Goal: Find specific page/section: Find specific page/section

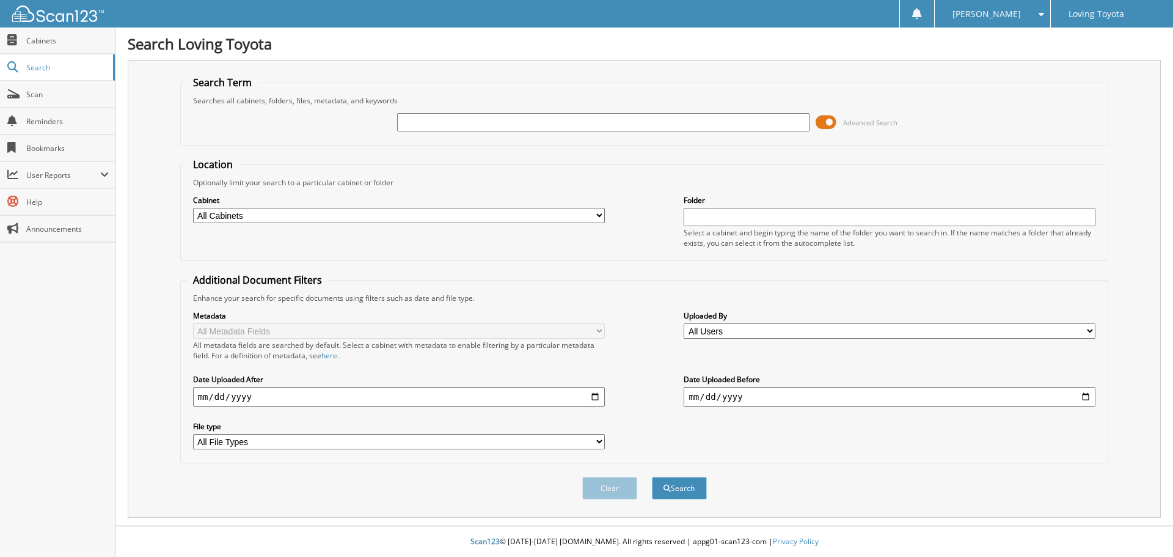
click at [408, 117] on input "text" at bounding box center [603, 122] width 412 height 18
type input "366049"
click at [652, 477] on button "Search" at bounding box center [679, 488] width 55 height 23
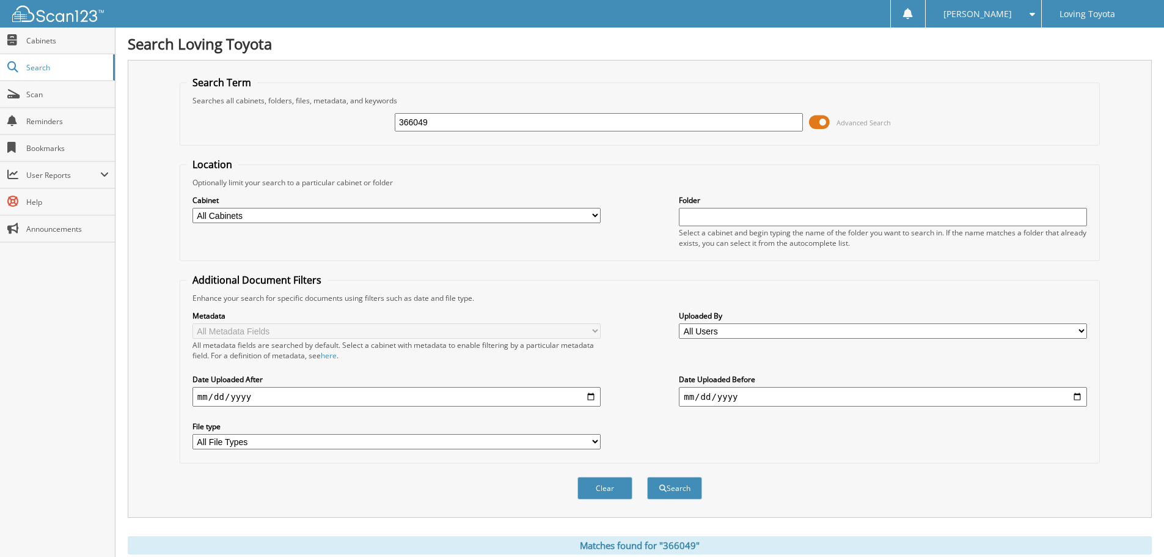
scroll to position [174, 0]
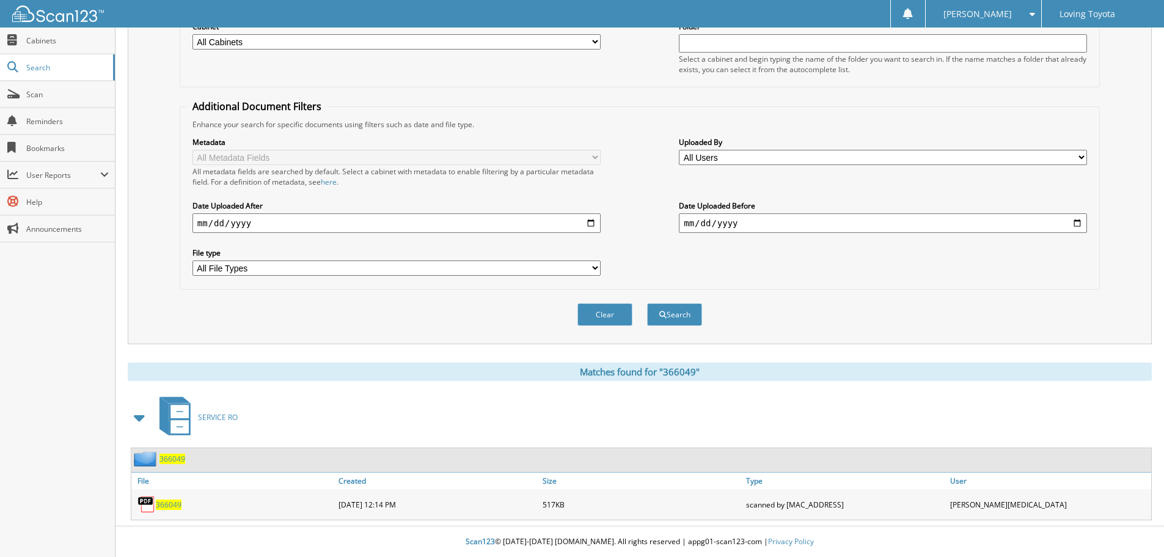
click at [166, 504] on span "366049" at bounding box center [169, 504] width 26 height 10
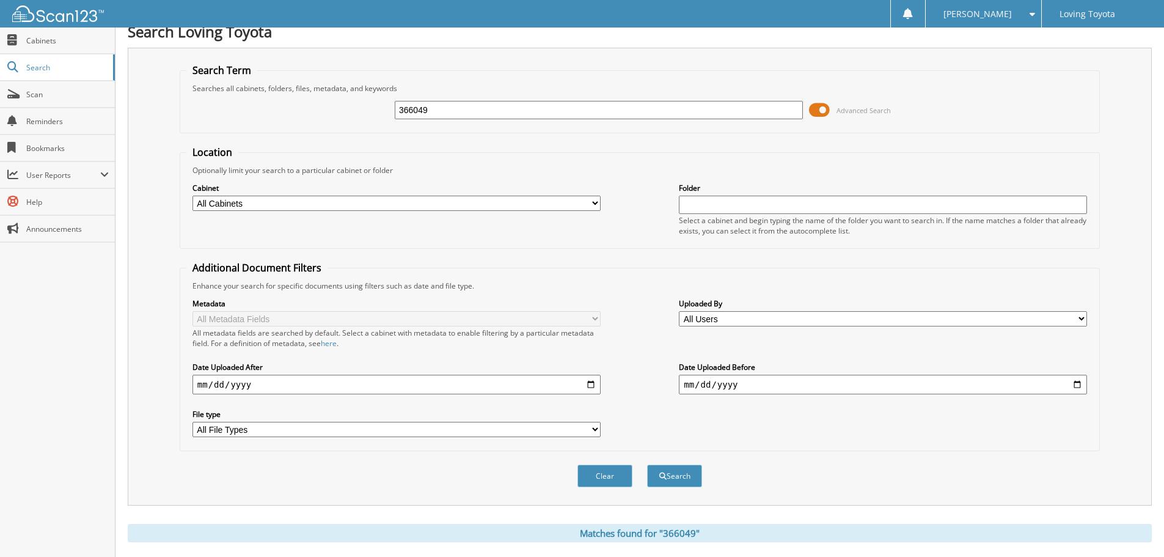
scroll to position [0, 0]
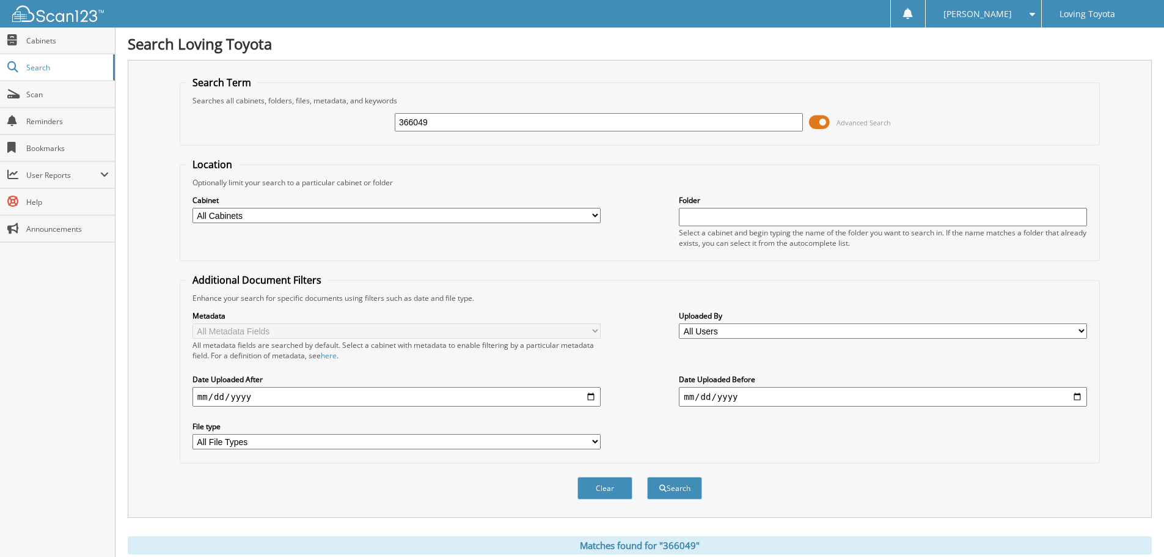
drag, startPoint x: 450, startPoint y: 122, endPoint x: 380, endPoint y: 128, distance: 70.5
click at [380, 128] on div "366049 Advanced Search" at bounding box center [639, 122] width 907 height 33
type input "366249"
click at [647, 477] on button "Search" at bounding box center [674, 488] width 55 height 23
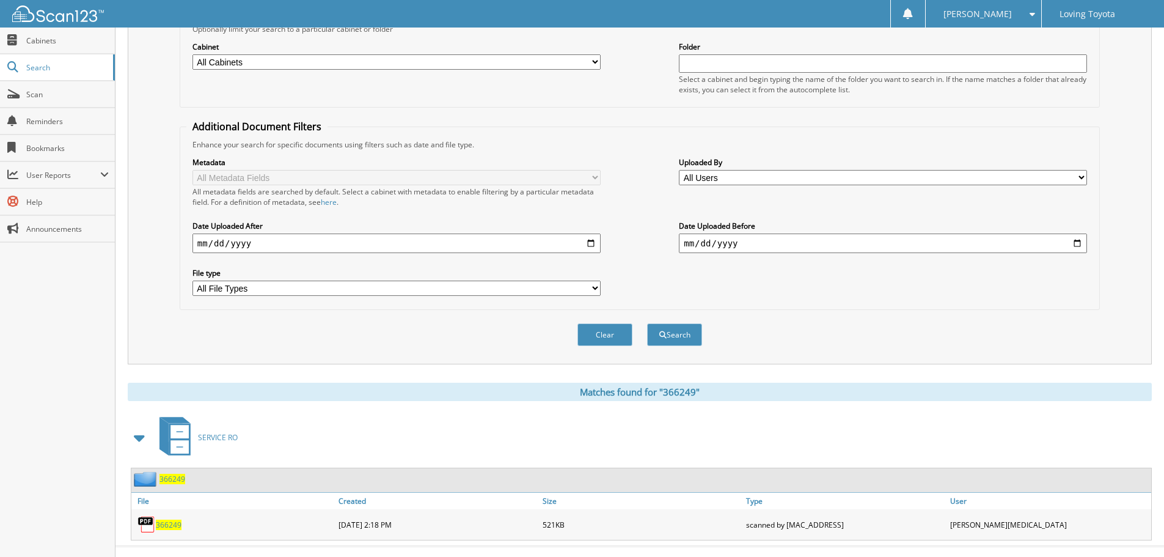
scroll to position [174, 0]
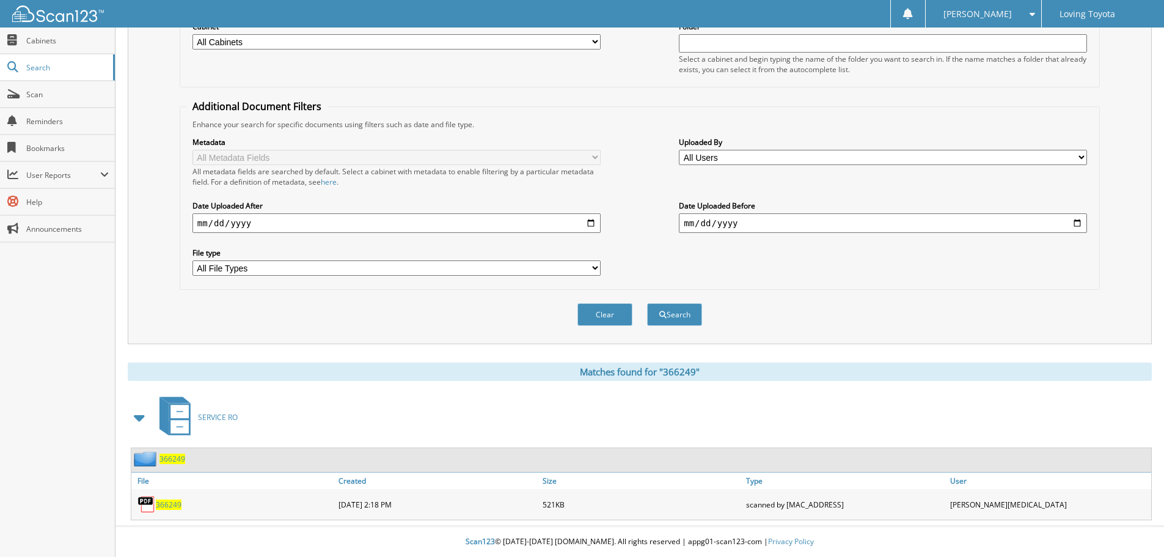
click at [178, 502] on span "366249" at bounding box center [169, 504] width 26 height 10
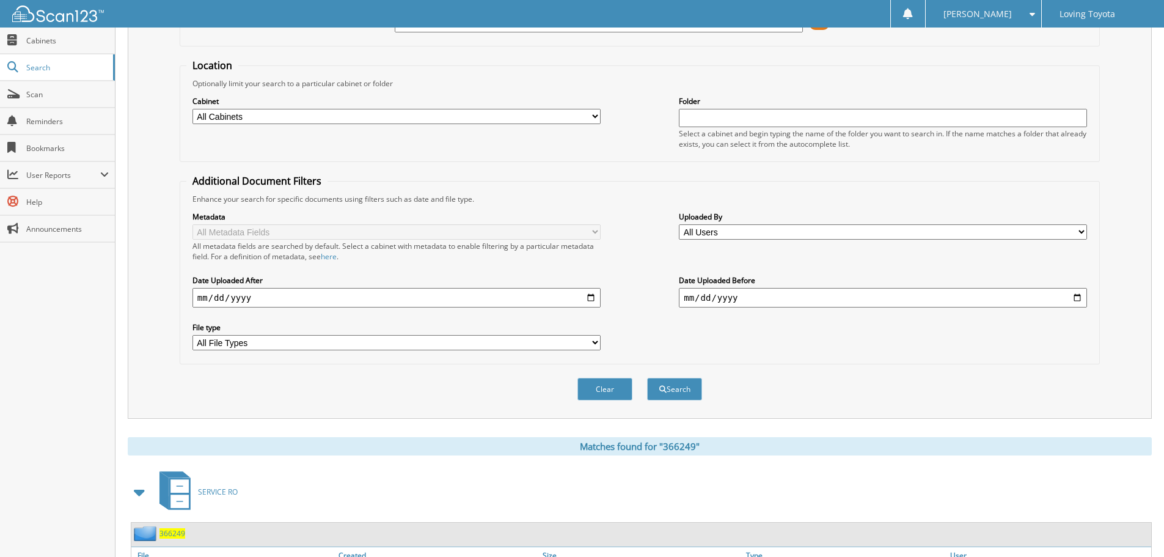
scroll to position [0, 0]
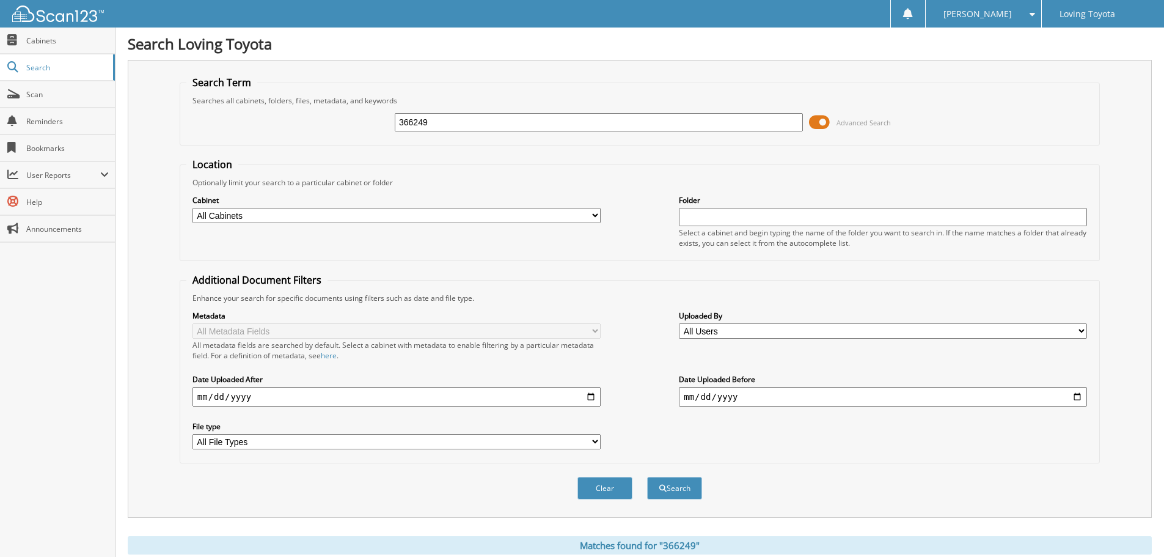
drag, startPoint x: 434, startPoint y: 126, endPoint x: 293, endPoint y: 125, distance: 141.2
click at [293, 128] on div "366249 Advanced Search" at bounding box center [639, 122] width 907 height 33
type input "364487"
click at [647, 477] on button "Search" at bounding box center [674, 488] width 55 height 23
click at [762, 92] on fieldset "Search Term Searches all cabinets, folders, files, metadata, and keywords 36448…" at bounding box center [640, 111] width 920 height 70
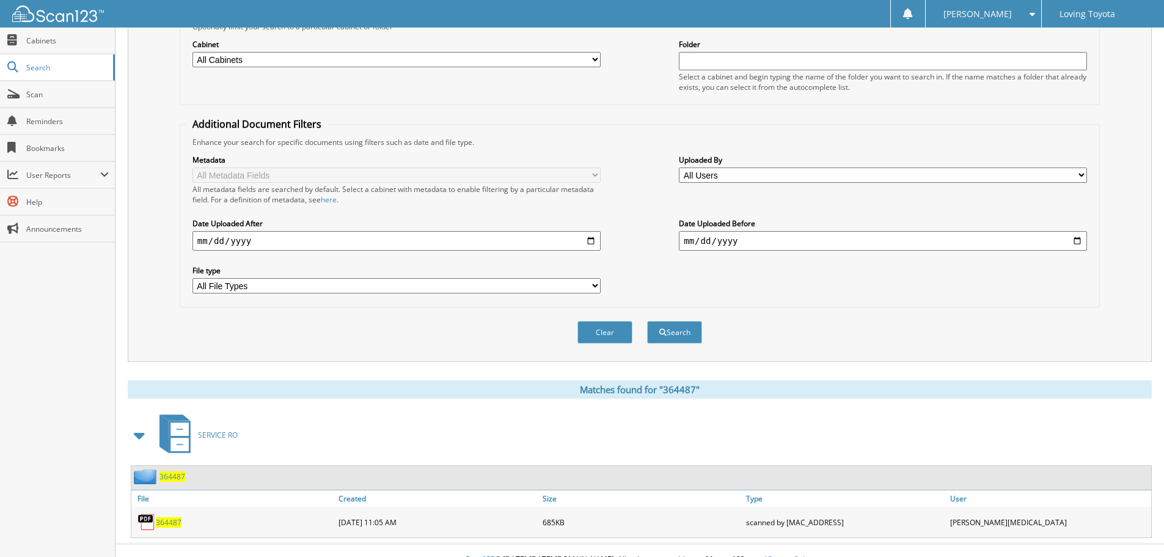
scroll to position [174, 0]
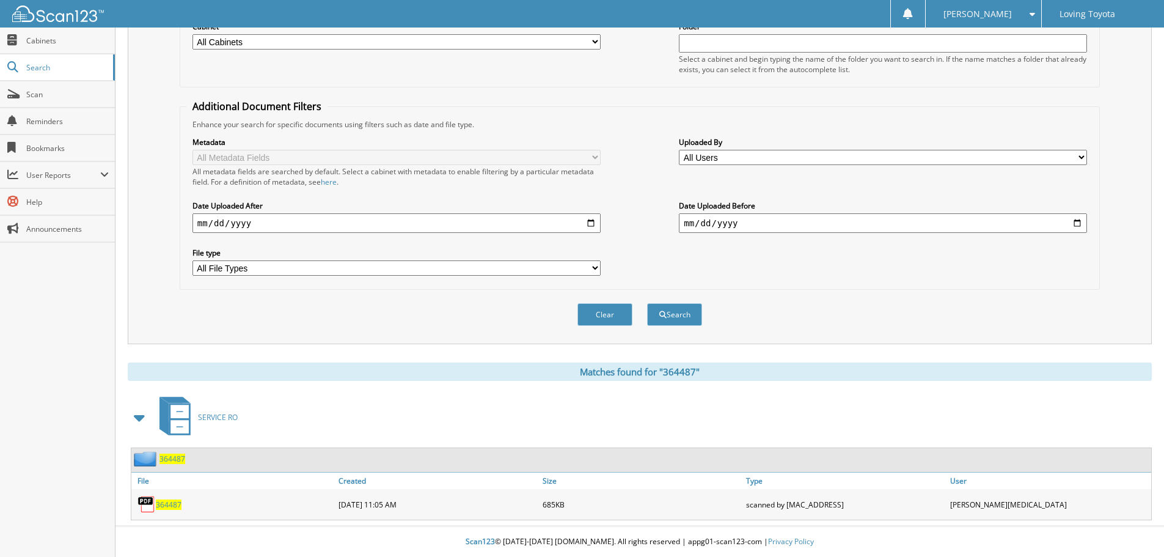
click at [164, 503] on span "364487" at bounding box center [169, 504] width 26 height 10
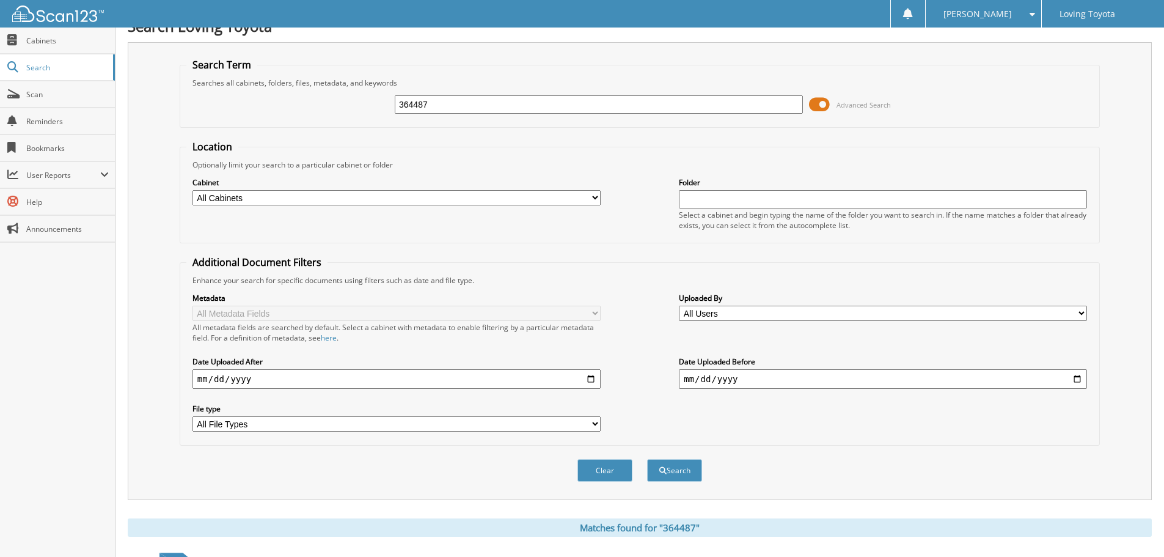
scroll to position [0, 0]
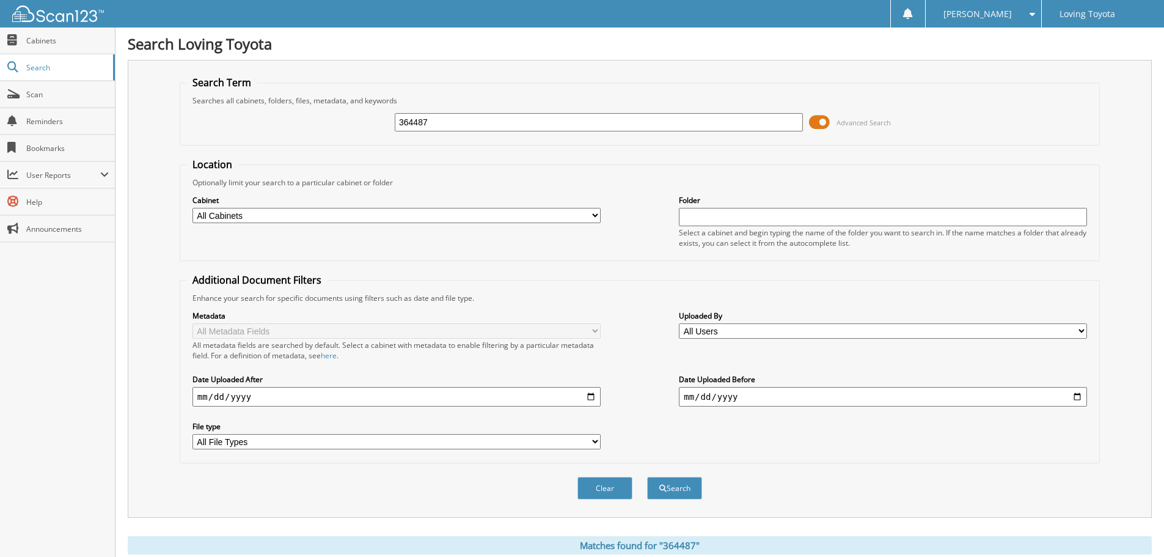
drag, startPoint x: 445, startPoint y: 118, endPoint x: 224, endPoint y: 123, distance: 220.7
click at [224, 123] on div "364487 Advanced Search" at bounding box center [639, 122] width 907 height 33
type input "366714"
click at [647, 477] on button "Search" at bounding box center [674, 488] width 55 height 23
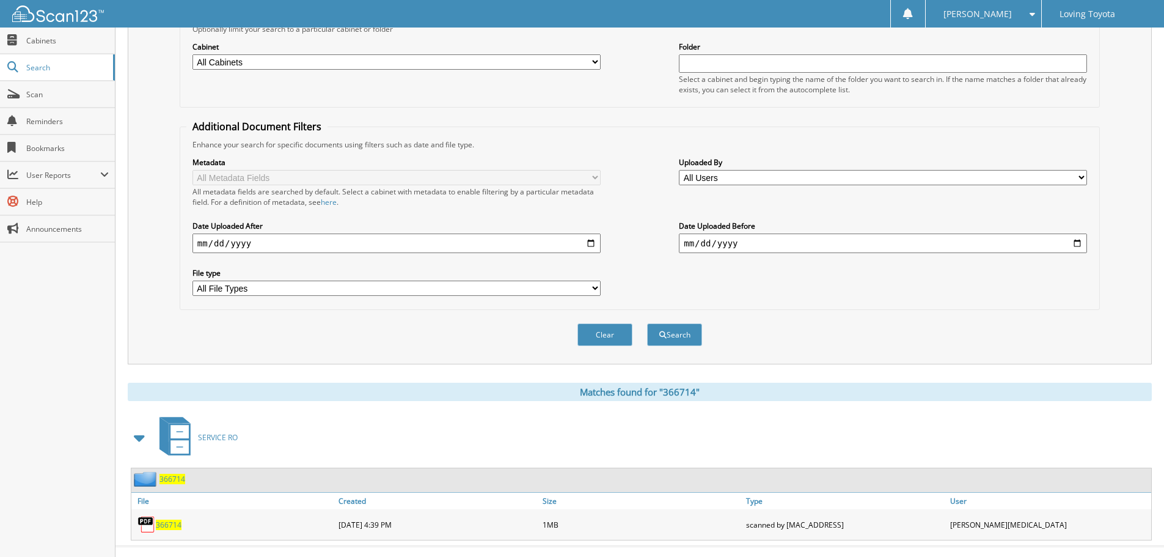
scroll to position [174, 0]
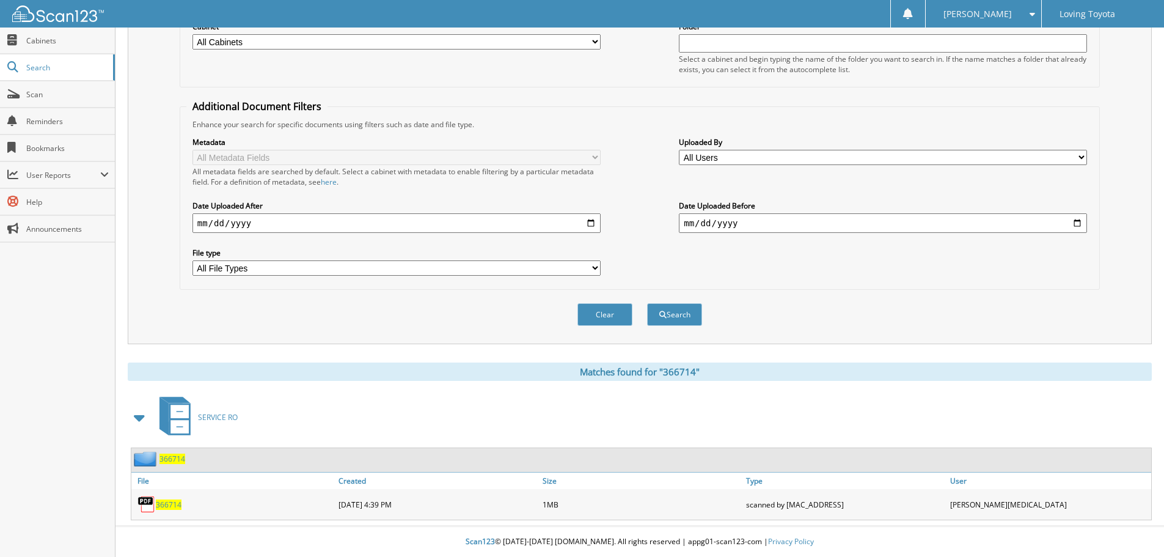
click at [174, 504] on span "366714" at bounding box center [169, 504] width 26 height 10
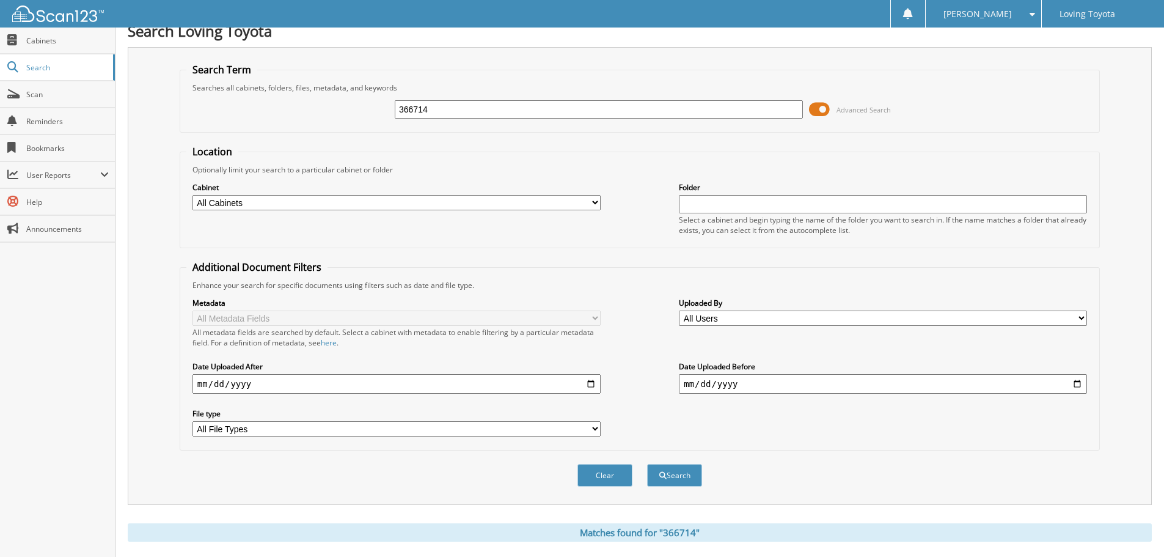
scroll to position [0, 0]
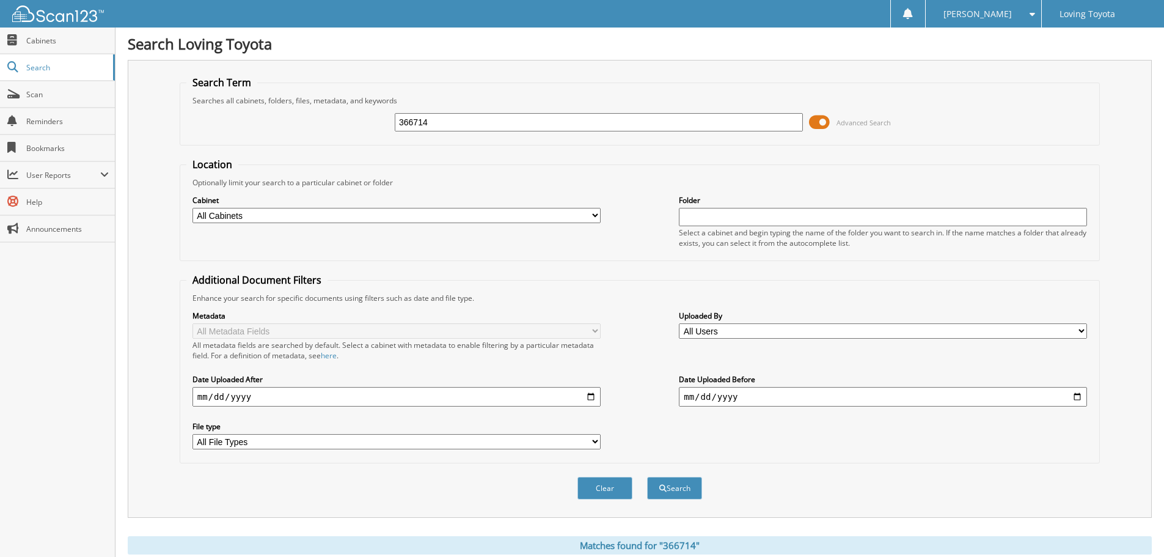
drag, startPoint x: 450, startPoint y: 125, endPoint x: 362, endPoint y: 126, distance: 87.4
click at [362, 126] on div "366714 Advanced Search" at bounding box center [639, 122] width 907 height 33
type input "366729"
click at [647, 477] on button "Search" at bounding box center [674, 488] width 55 height 23
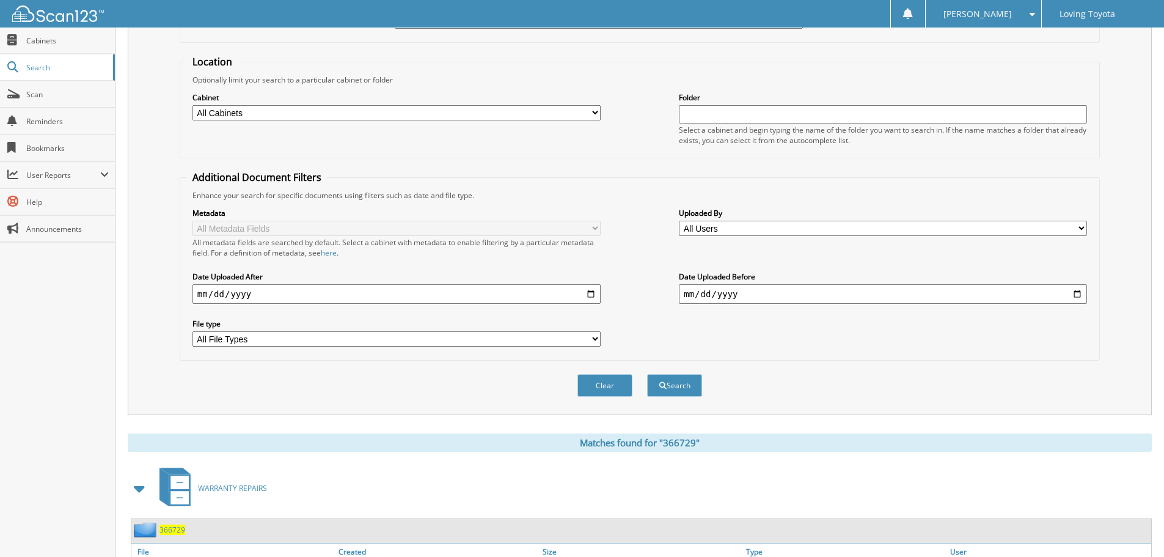
scroll to position [174, 0]
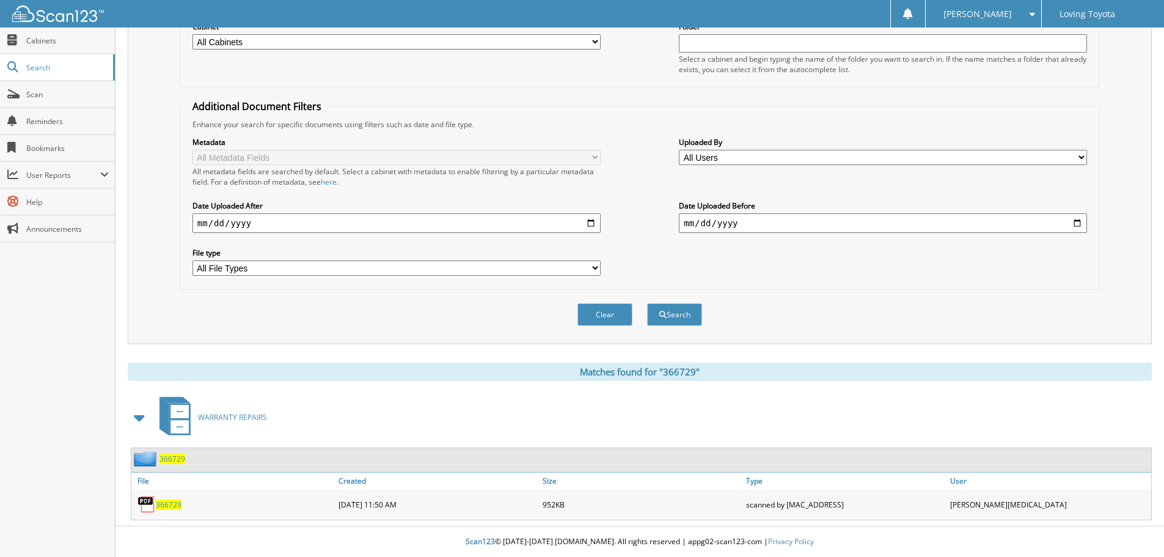
click at [174, 501] on span "366729" at bounding box center [169, 504] width 26 height 10
